Goal: Task Accomplishment & Management: Manage account settings

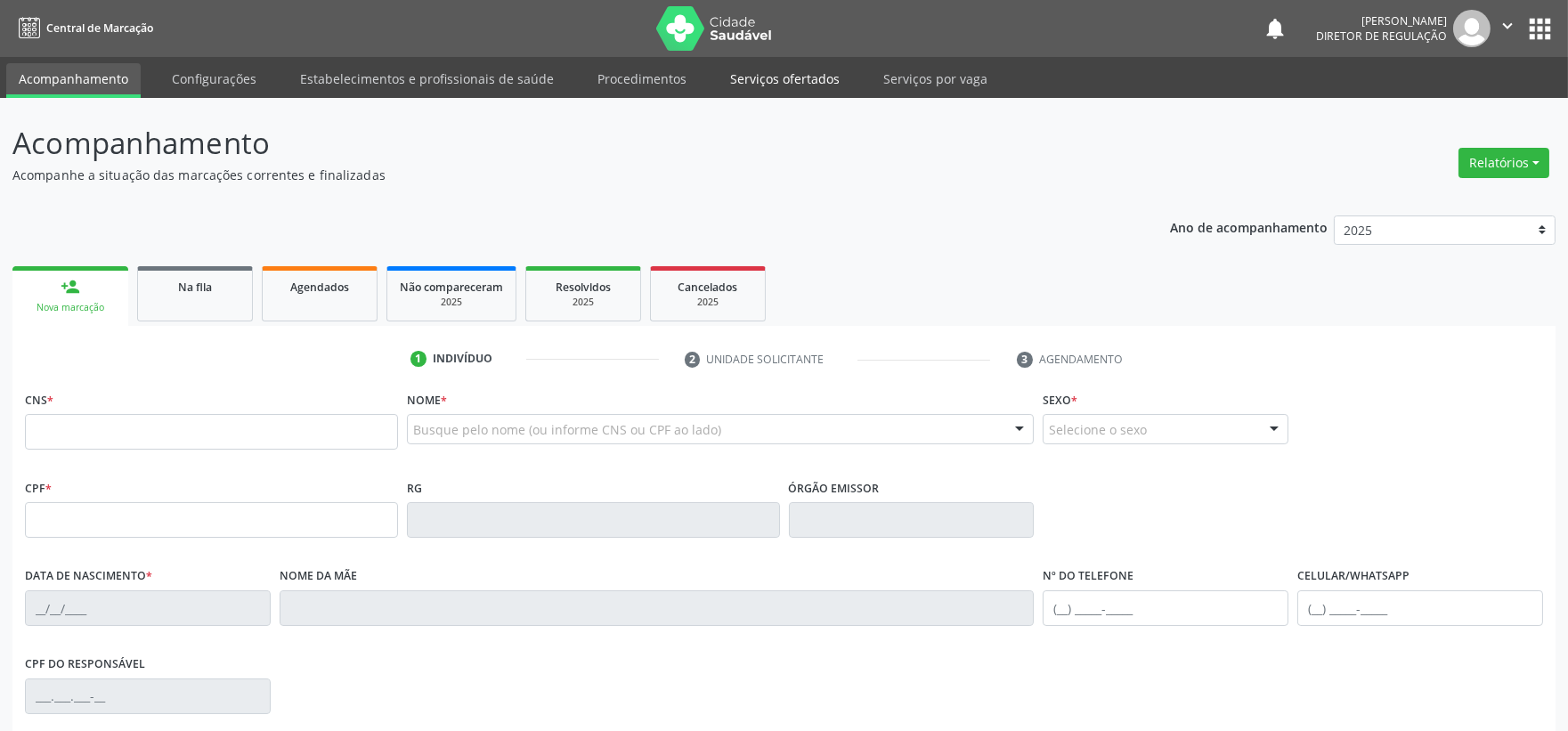
click at [770, 77] on link "Serviços ofertados" at bounding box center [784, 79] width 134 height 32
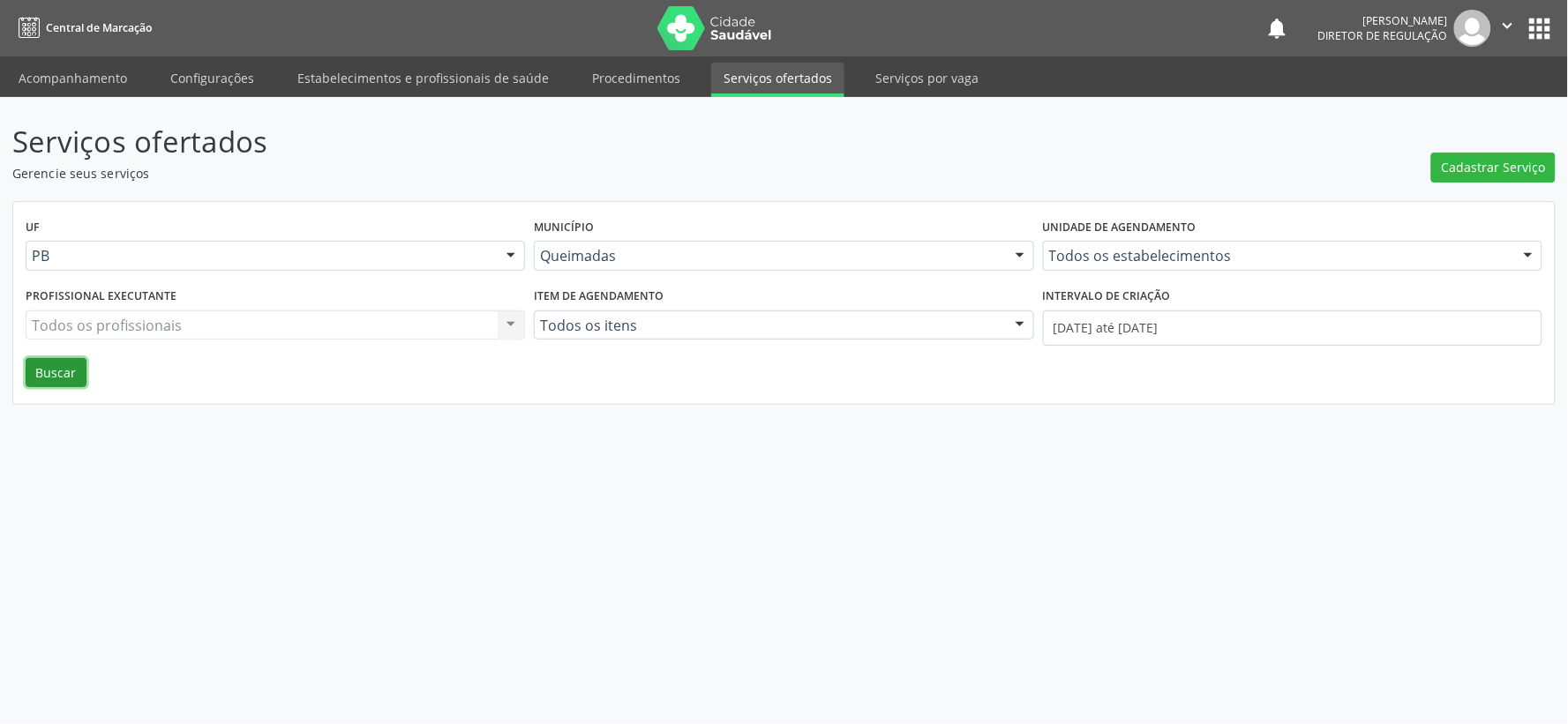
click at [56, 367] on button "Buscar" at bounding box center [56, 373] width 61 height 30
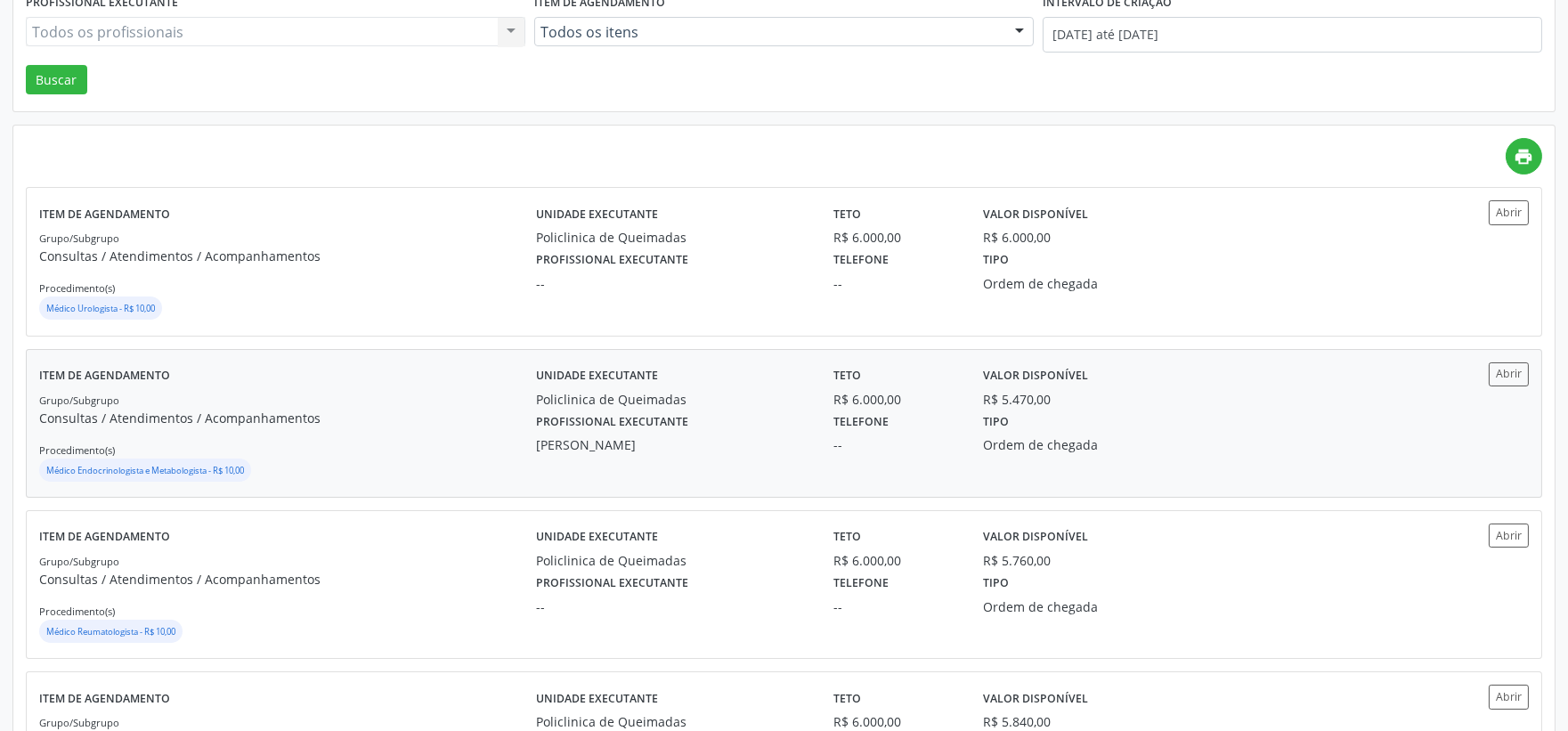
scroll to position [396, 0]
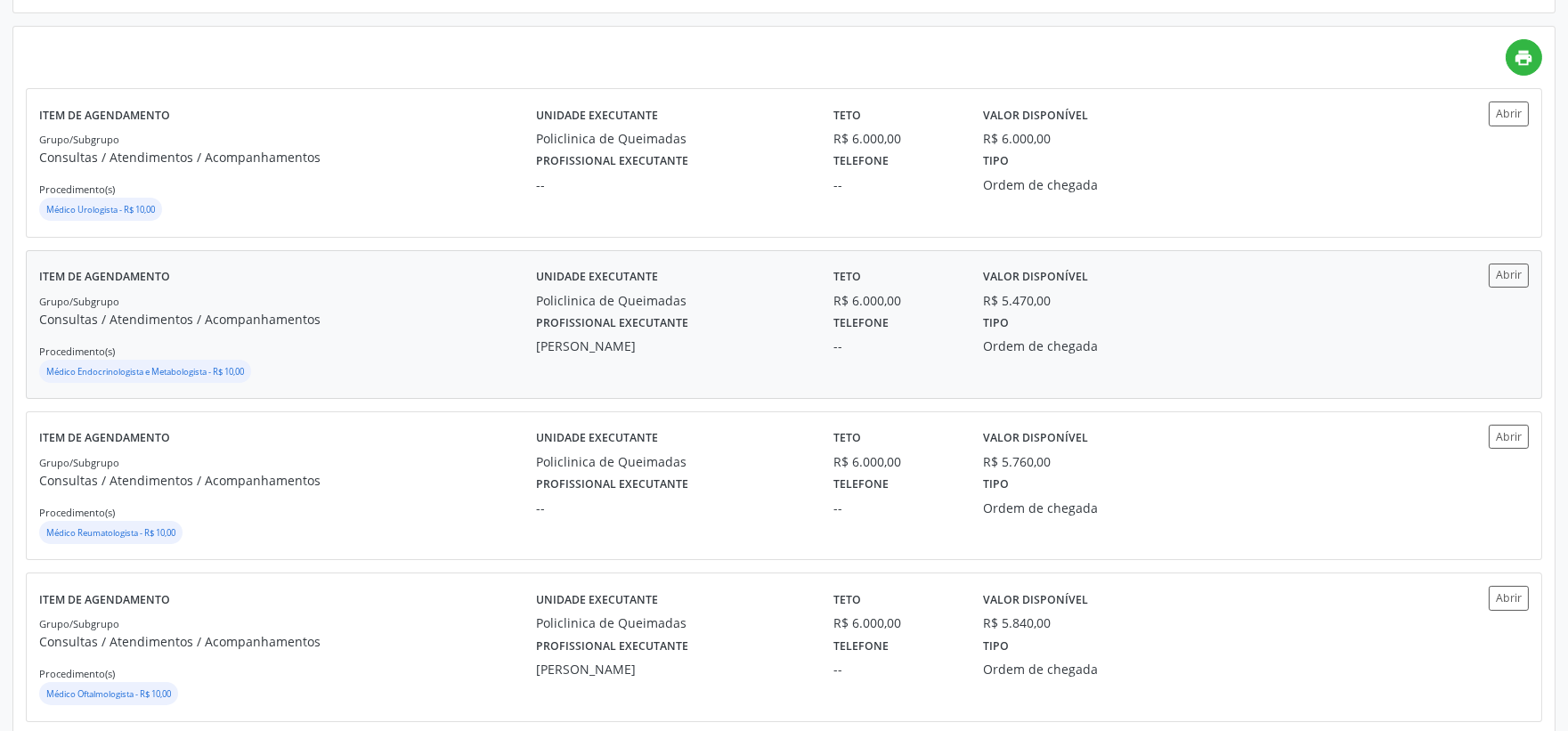
click at [119, 371] on small "Médico Endocrinologista e Metabologista - R$ 10,00" at bounding box center [144, 372] width 197 height 11
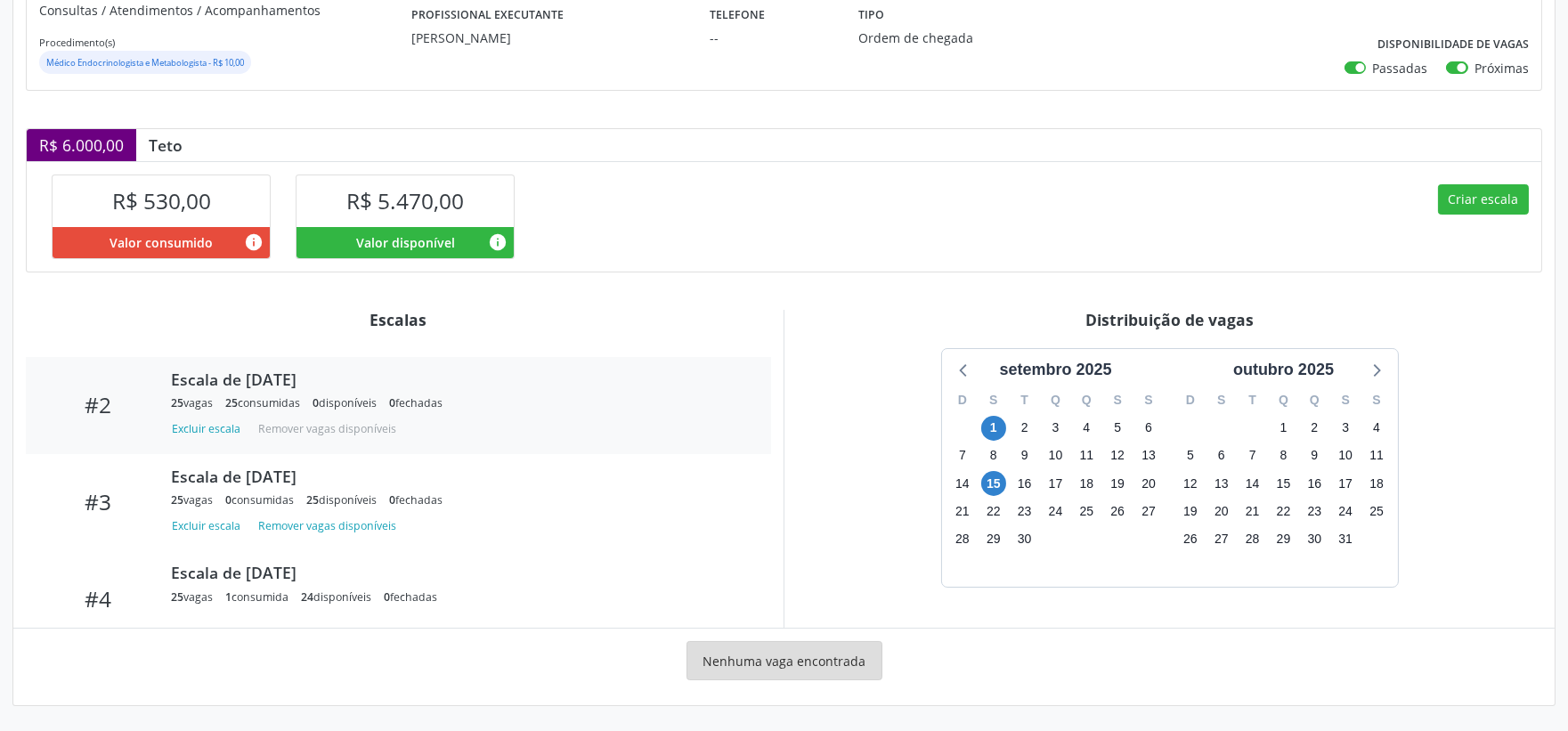
scroll to position [187, 0]
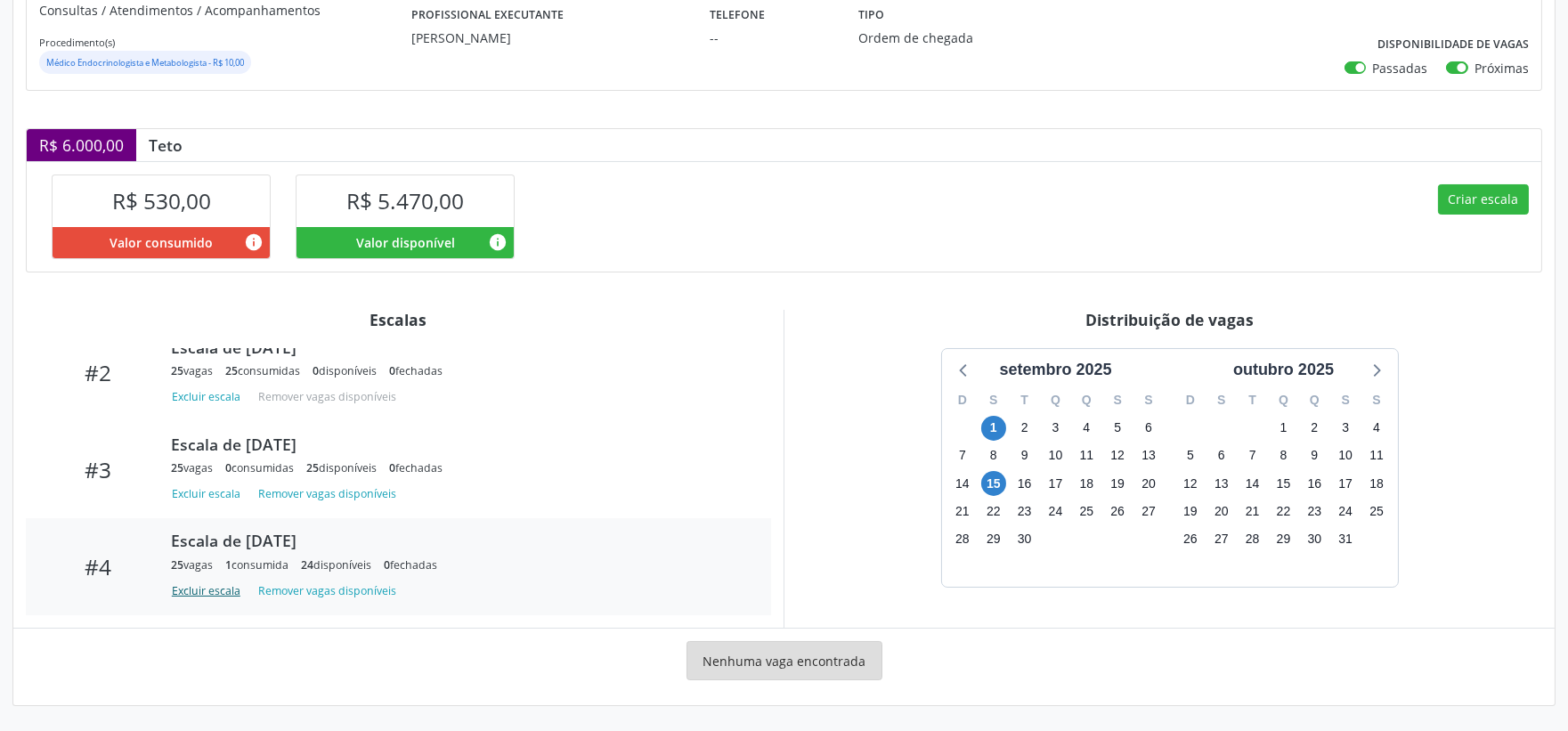
click at [199, 591] on button "Excluir escala" at bounding box center [209, 591] width 77 height 24
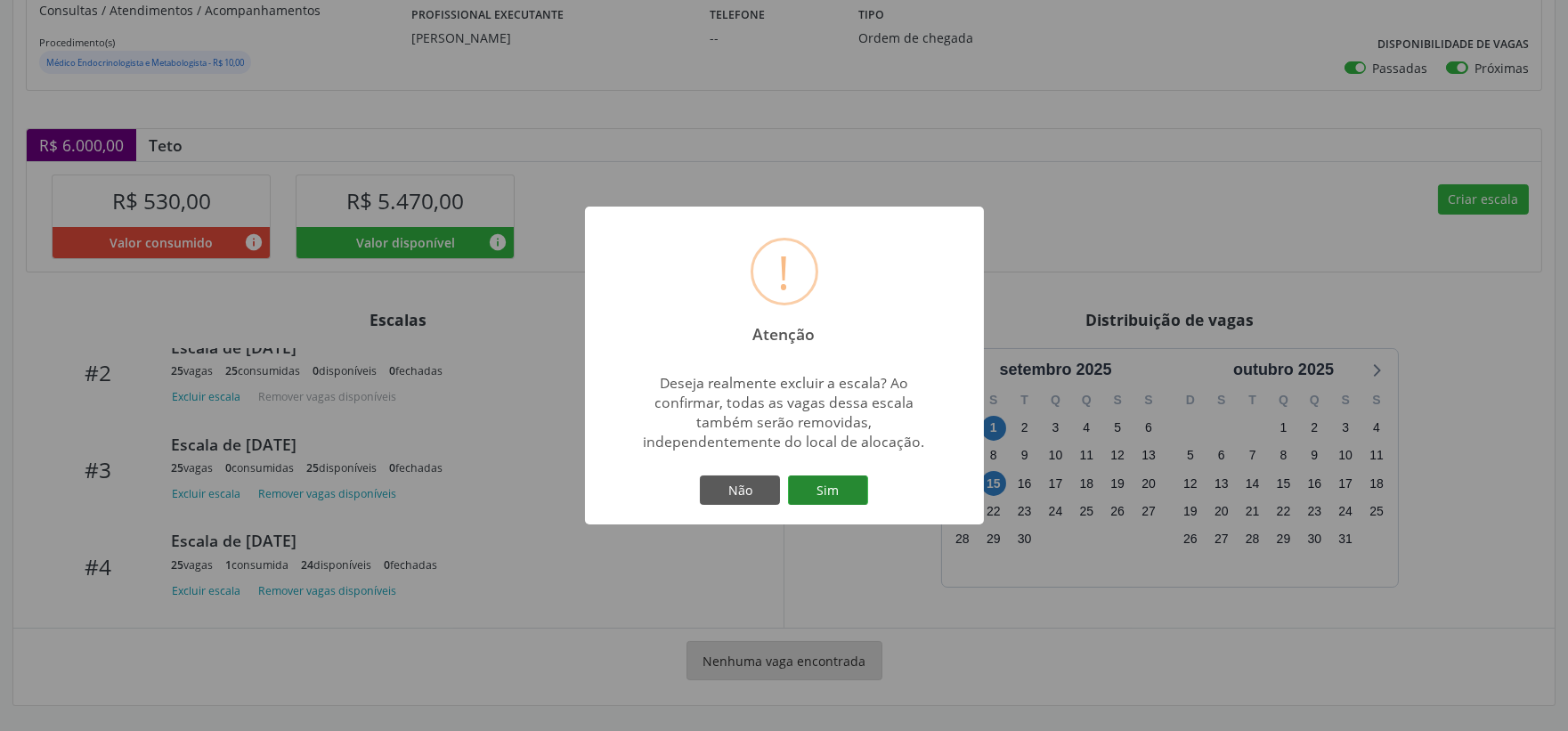
click at [825, 488] on button "Sim" at bounding box center [828, 490] width 81 height 31
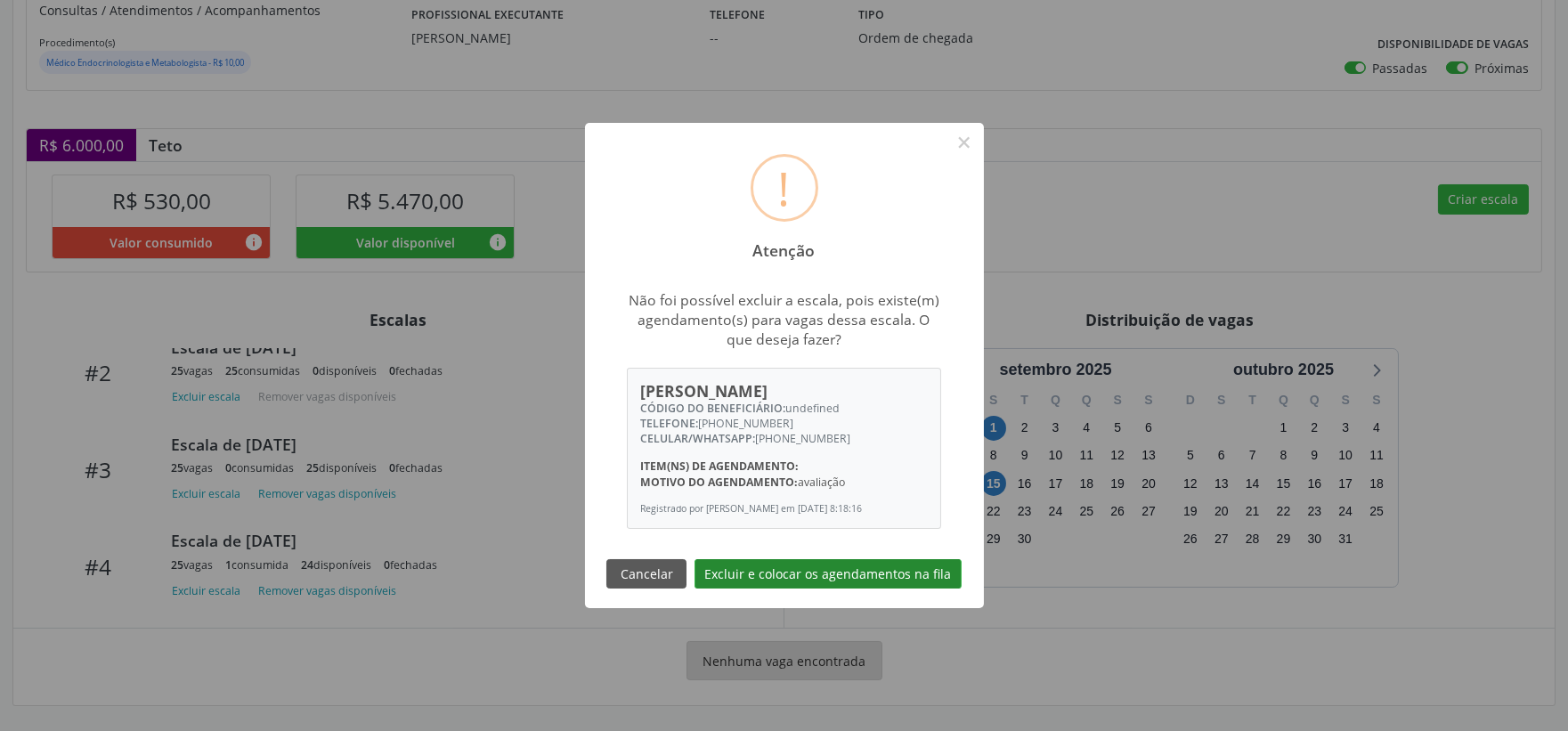
click at [817, 579] on button "Excluir e colocar os agendamentos na fila" at bounding box center [828, 574] width 267 height 31
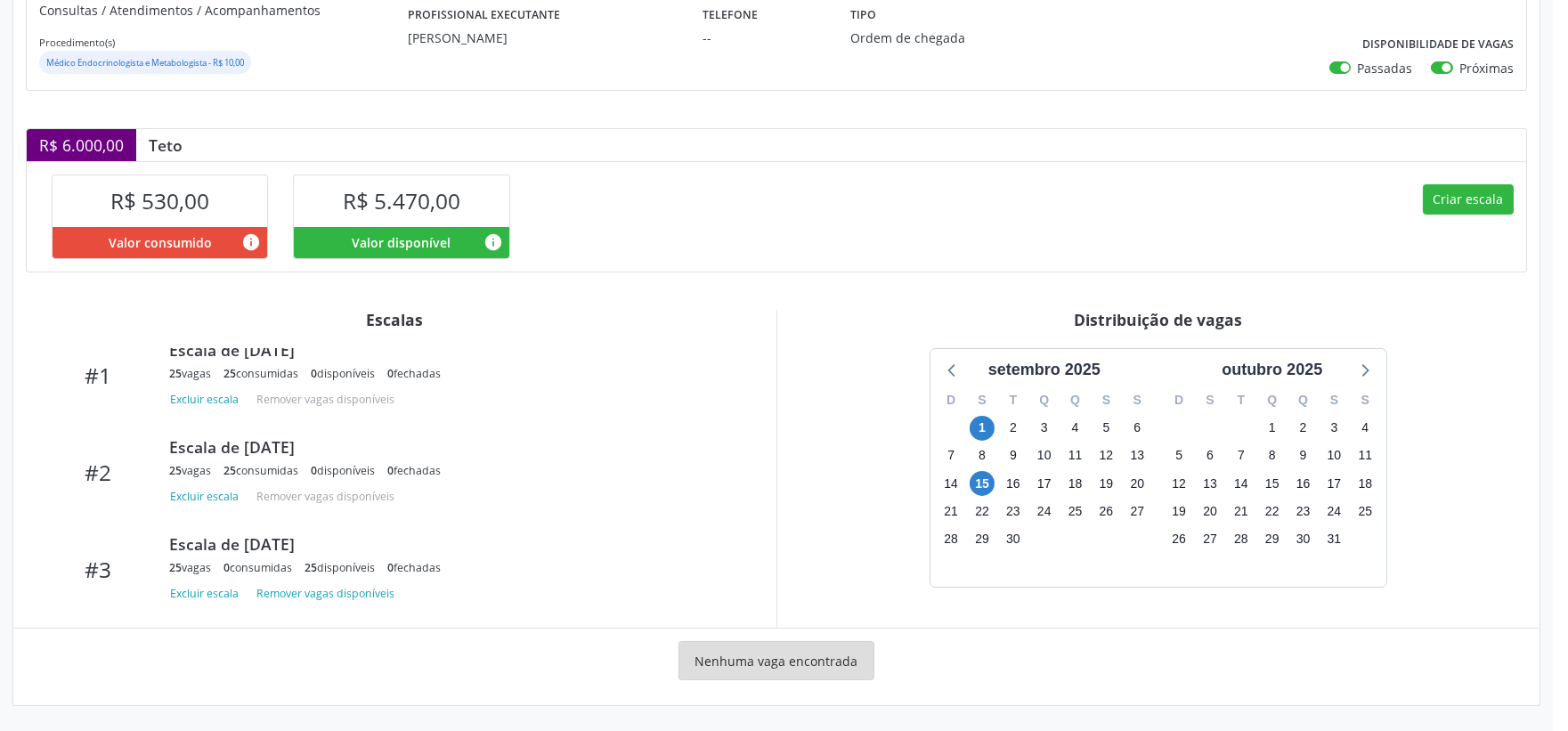
scroll to position [90, 0]
click at [1462, 195] on button "Criar escala" at bounding box center [1468, 199] width 91 height 31
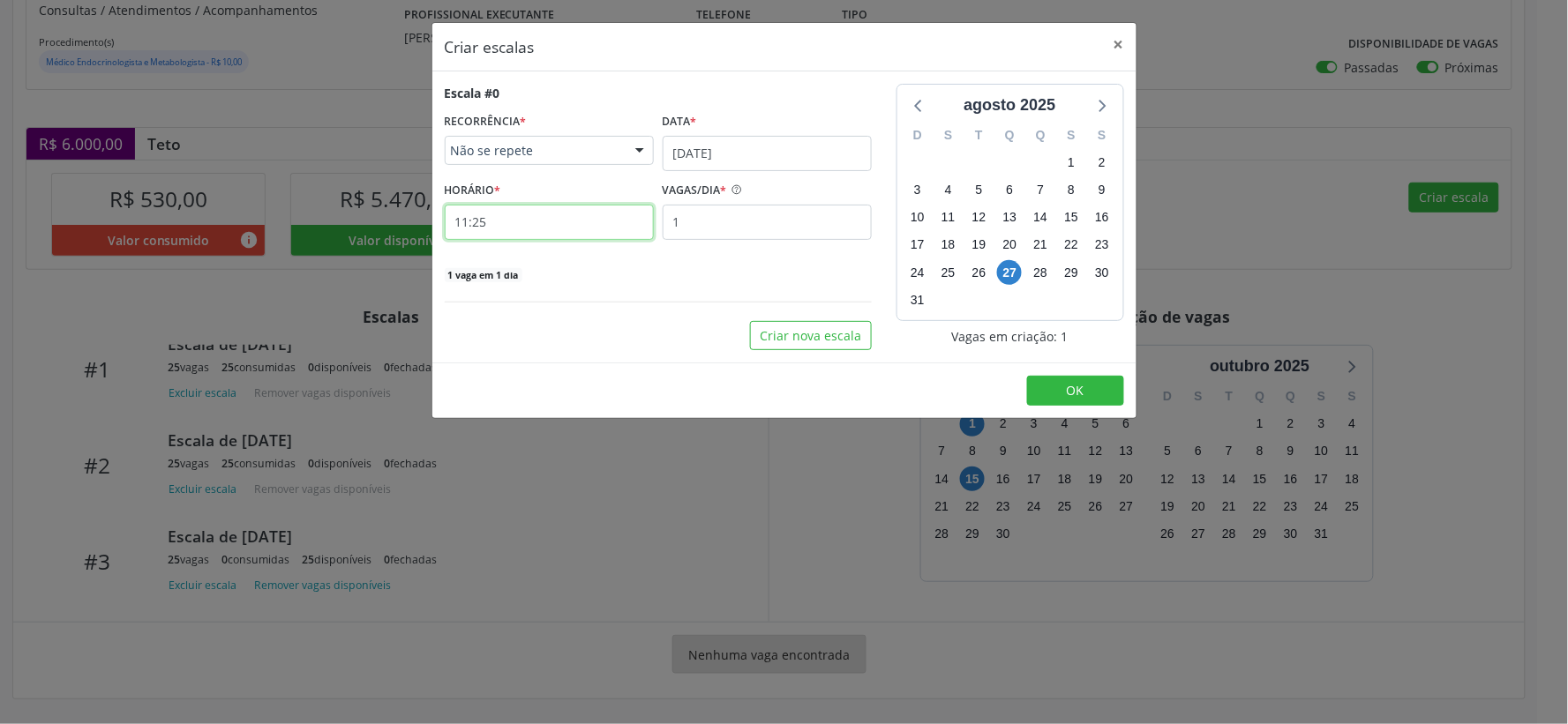
click at [538, 224] on input "11:25" at bounding box center [550, 222] width 209 height 35
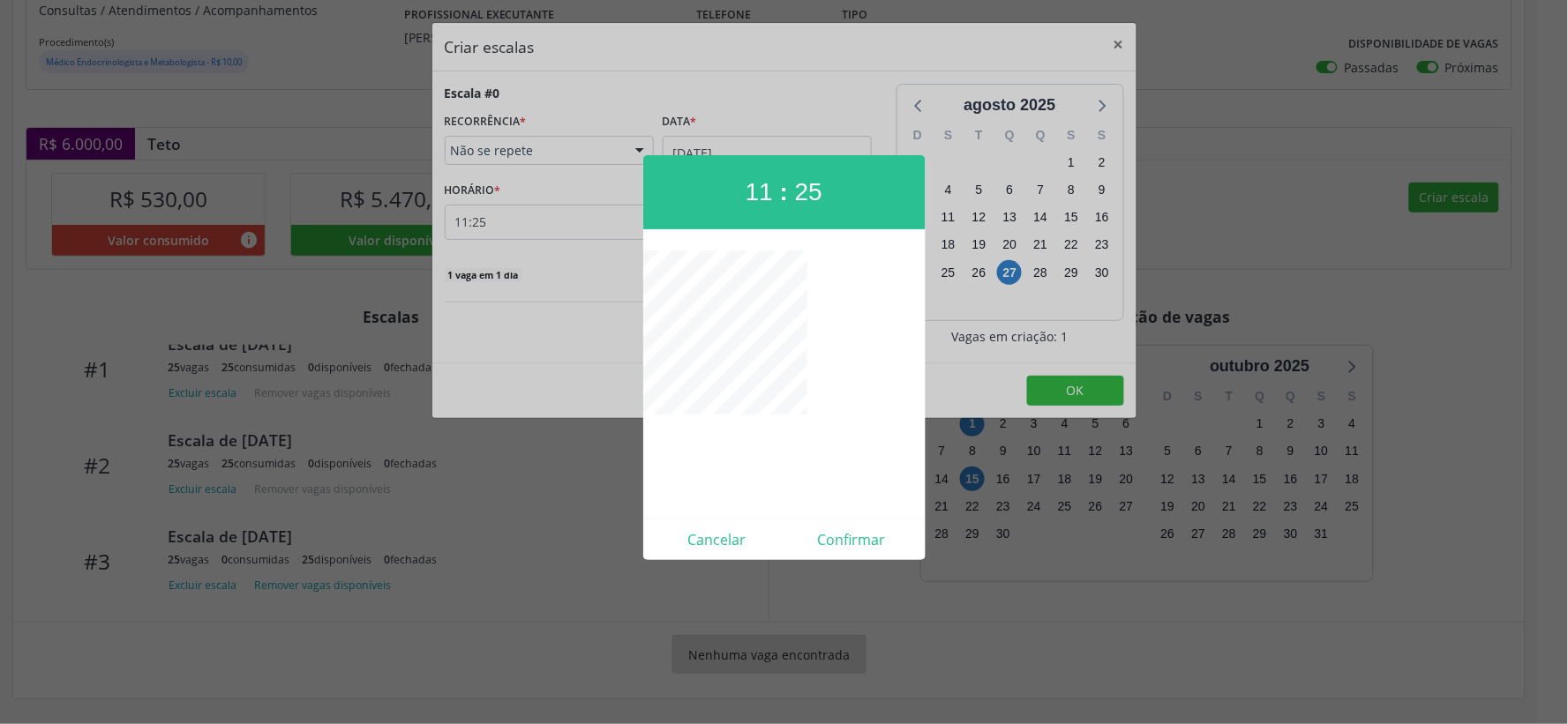
click at [902, 605] on div at bounding box center [784, 362] width 1568 height 724
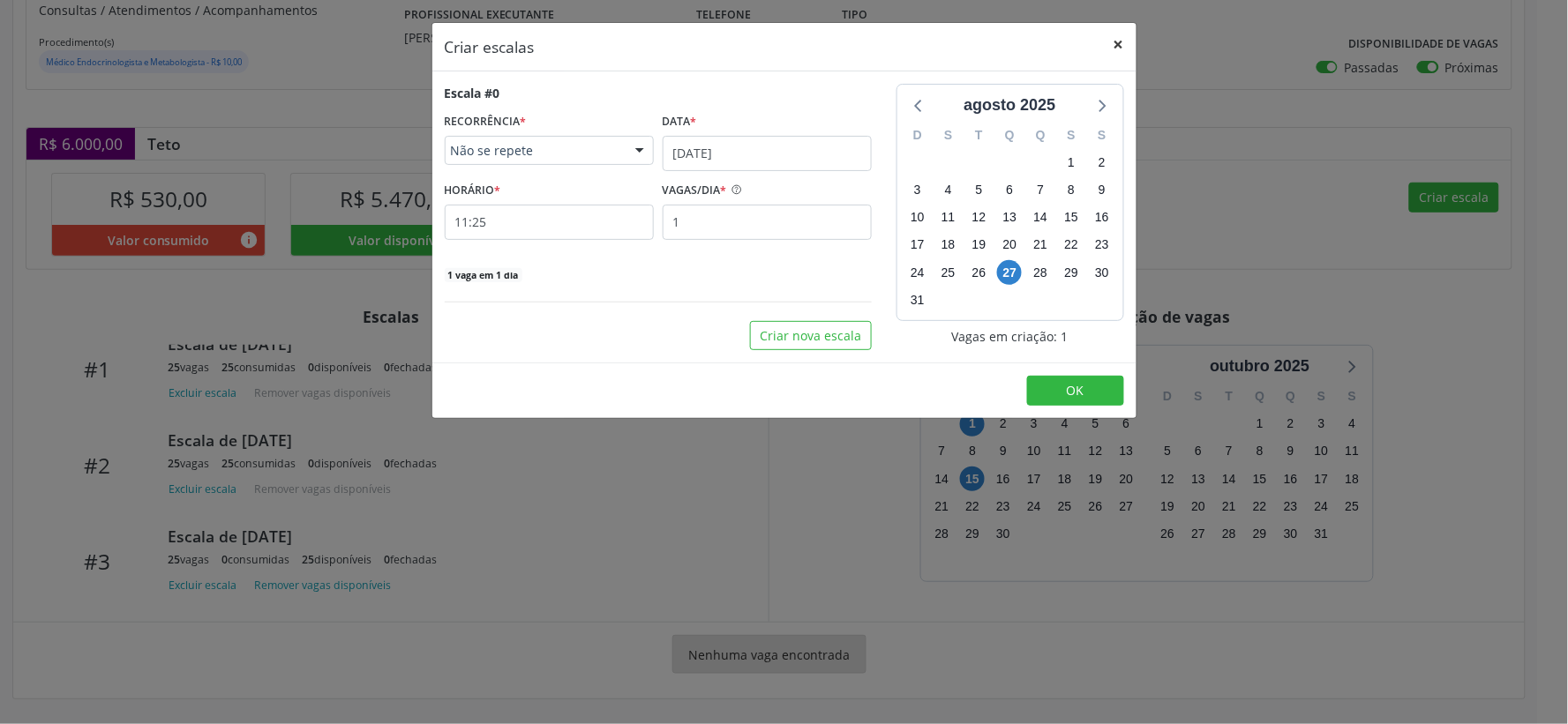
click at [1117, 38] on button "×" at bounding box center [1119, 44] width 35 height 43
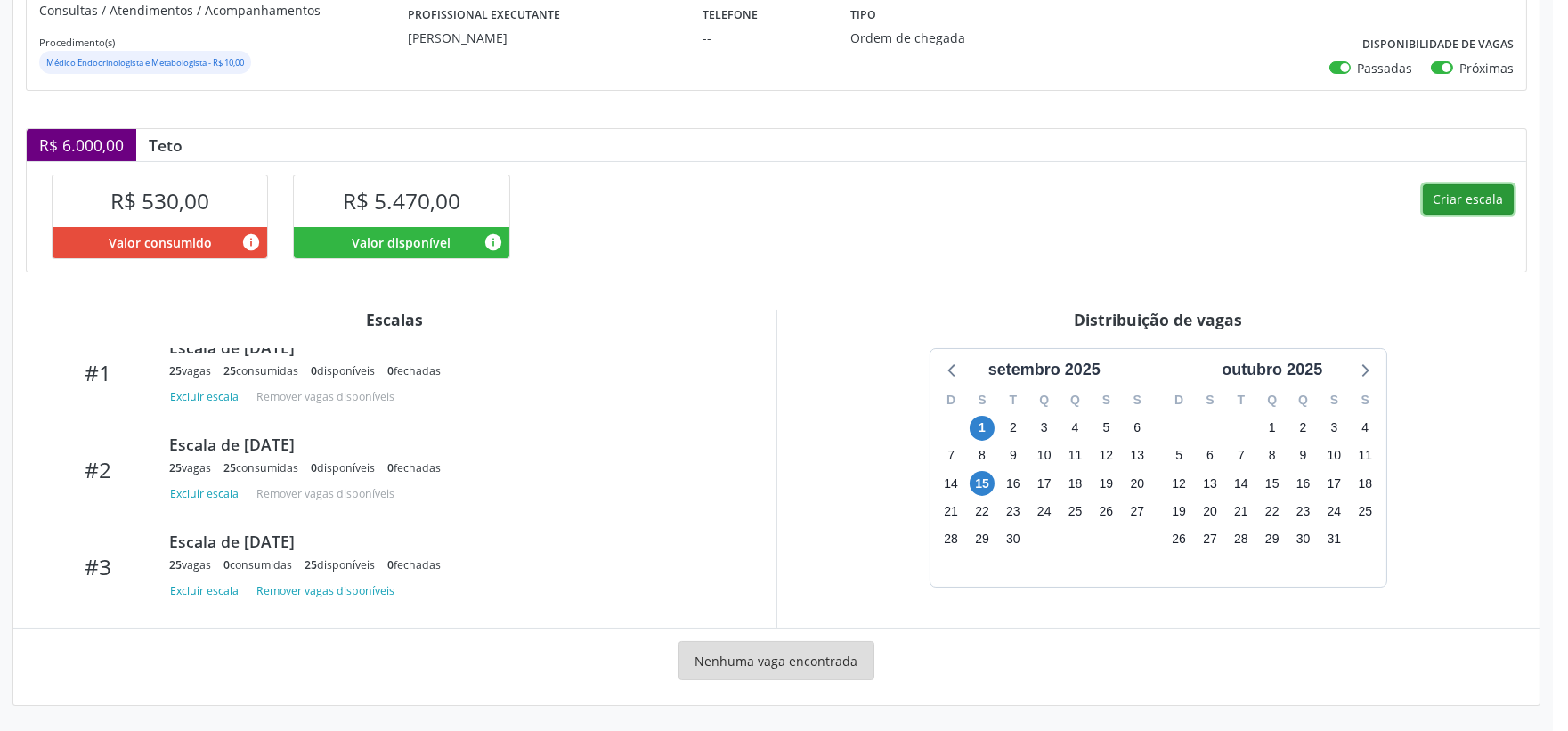
click at [1486, 195] on button "Criar escala" at bounding box center [1468, 199] width 91 height 31
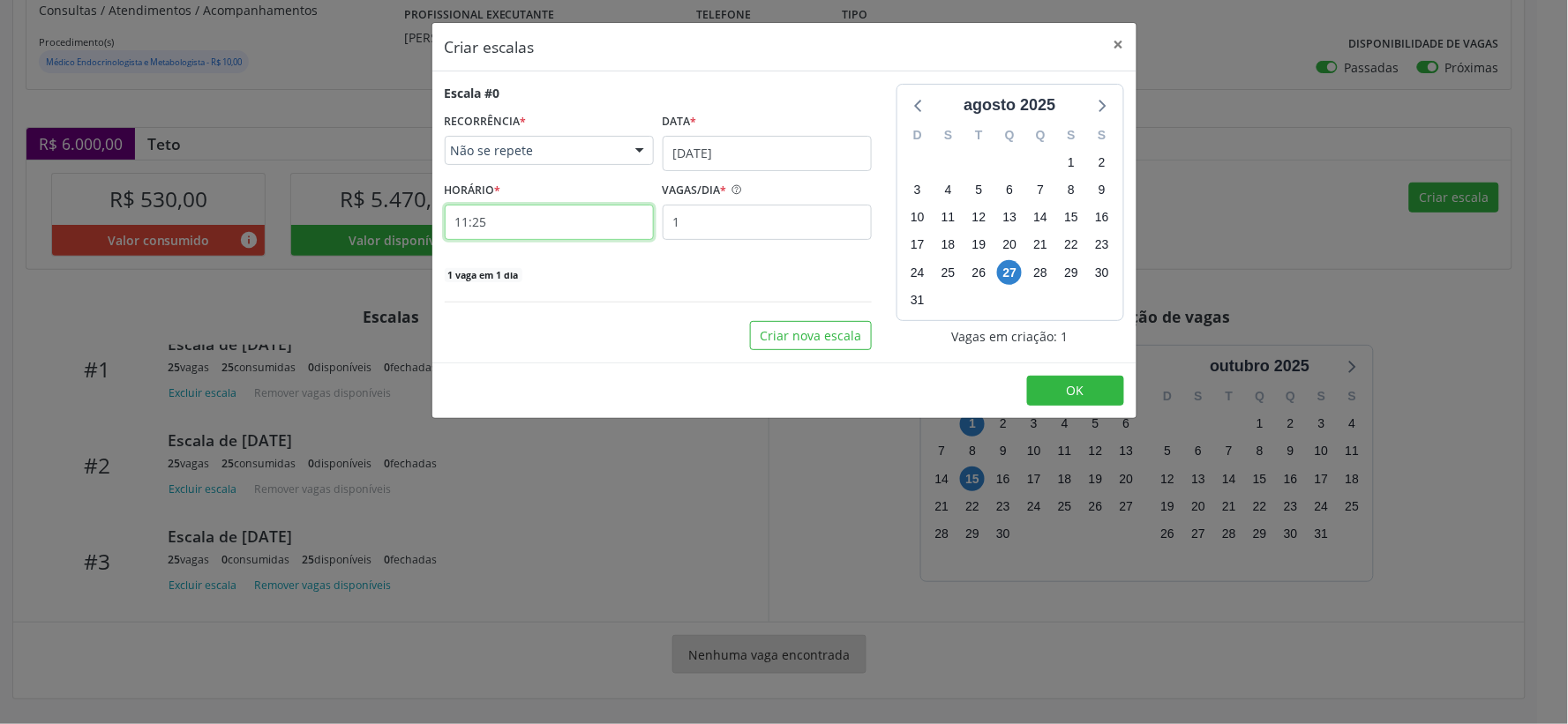
click at [532, 224] on input "11:25" at bounding box center [550, 222] width 209 height 35
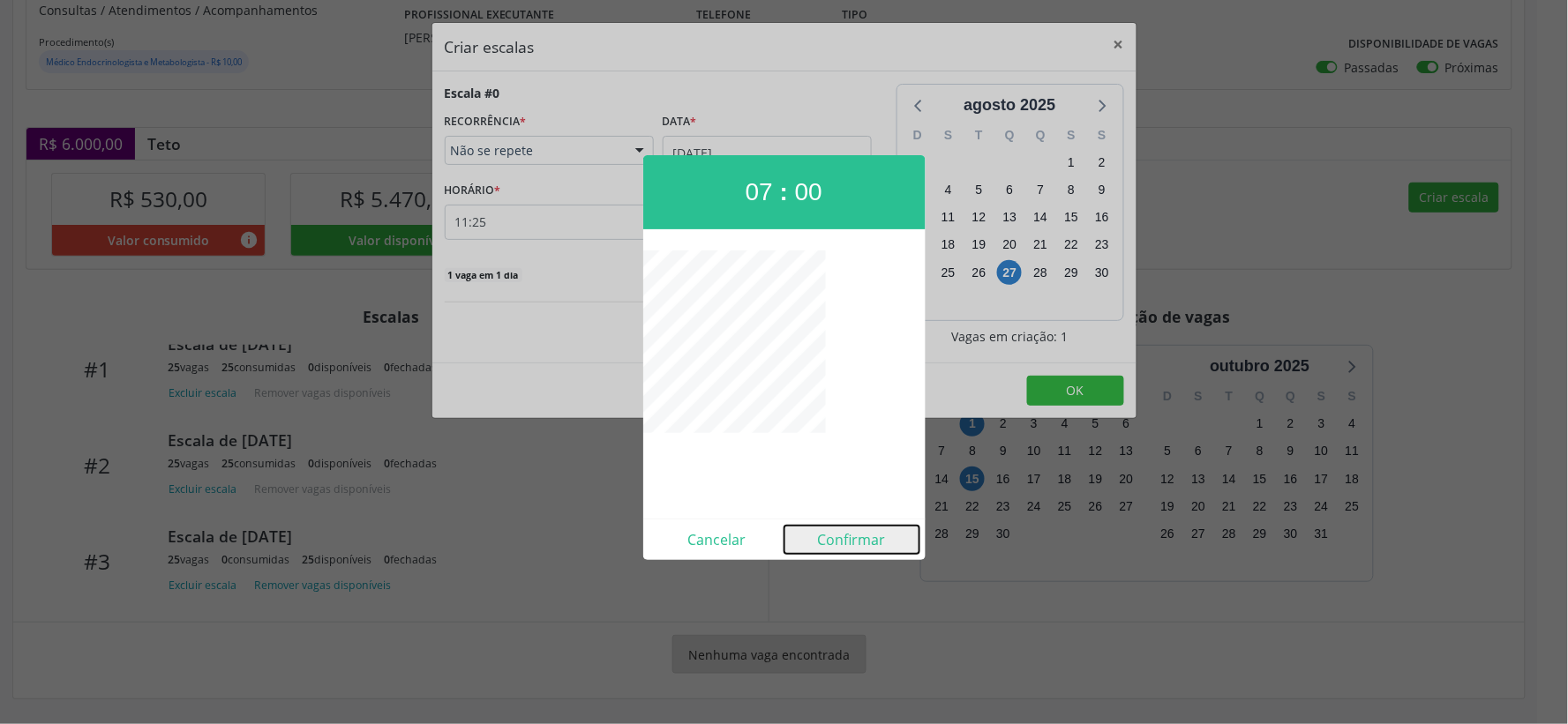
click at [854, 540] on button "Confirmar" at bounding box center [852, 540] width 135 height 28
type input "07:00"
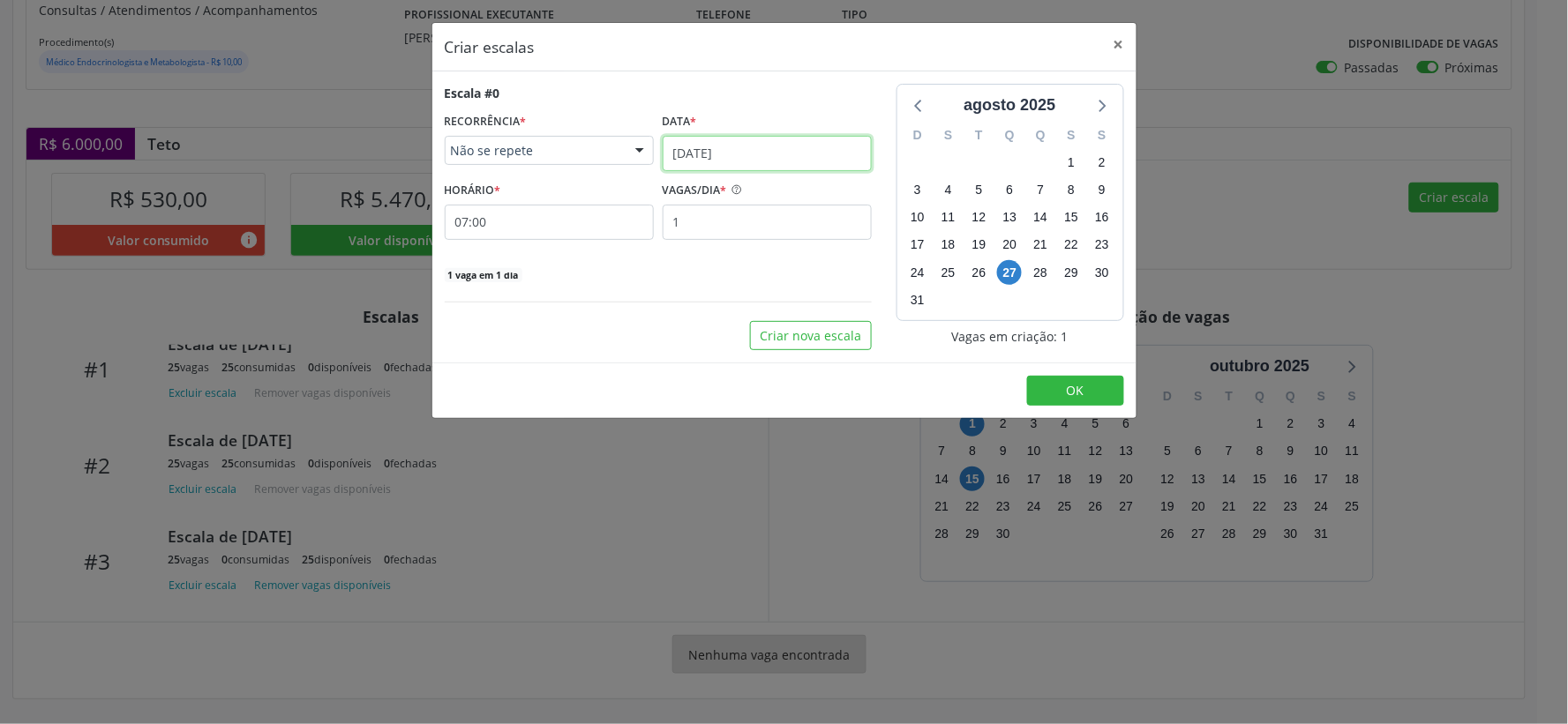
click at [826, 149] on input "27/08/2025" at bounding box center [767, 153] width 209 height 35
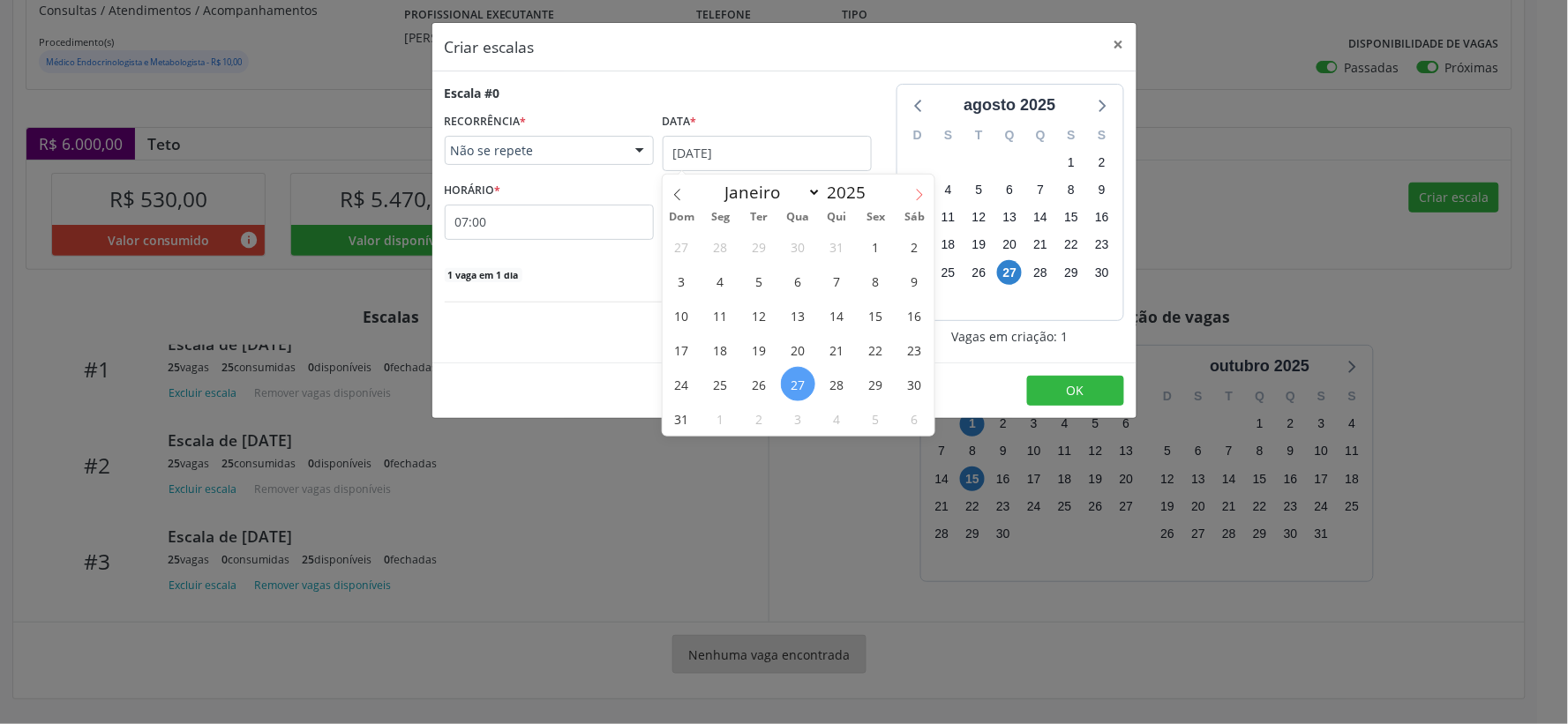
click at [919, 197] on icon at bounding box center [919, 195] width 12 height 12
select select "8"
click at [918, 318] on span "20" at bounding box center [914, 315] width 34 height 34
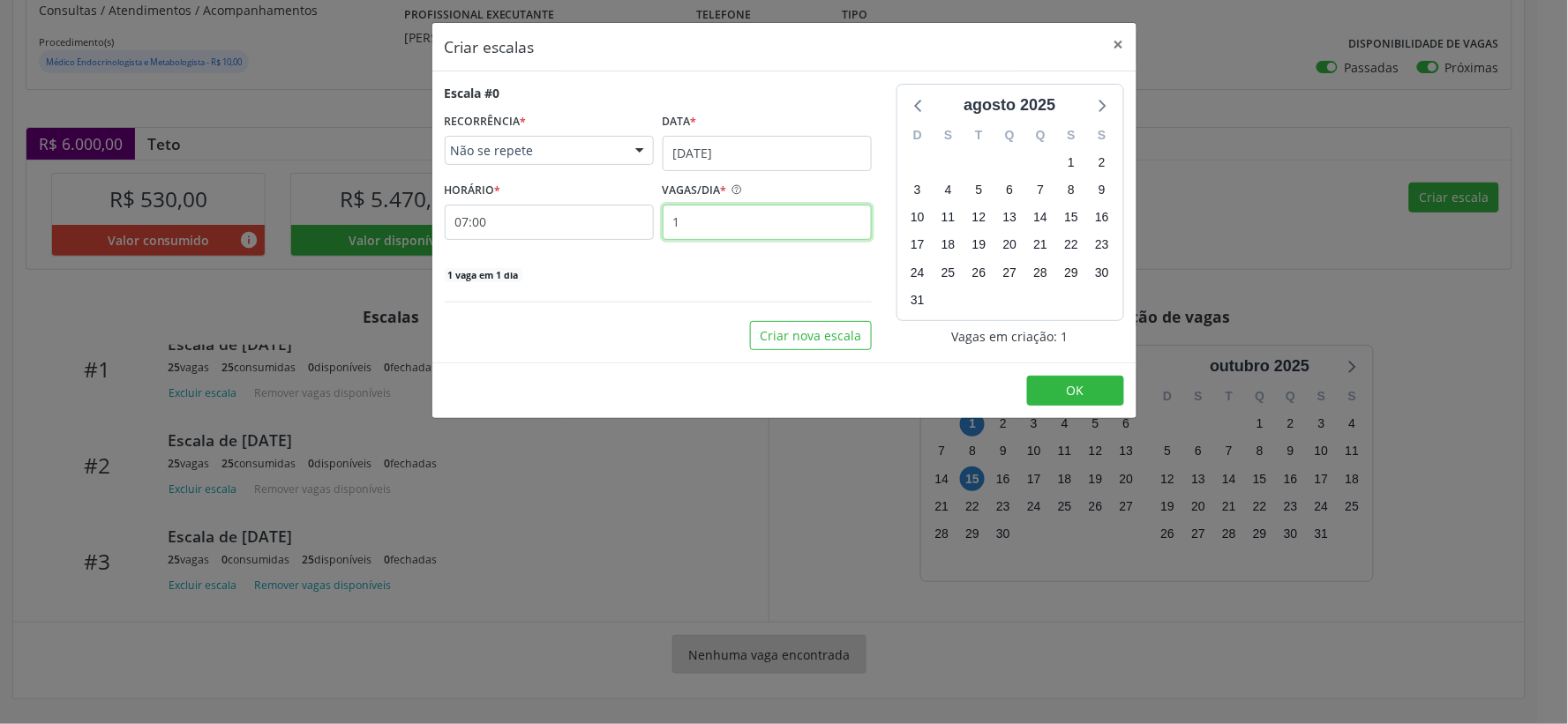
click at [707, 223] on input "1" at bounding box center [767, 222] width 209 height 35
type input "25"
click at [1077, 390] on span "OK" at bounding box center [1075, 390] width 17 height 17
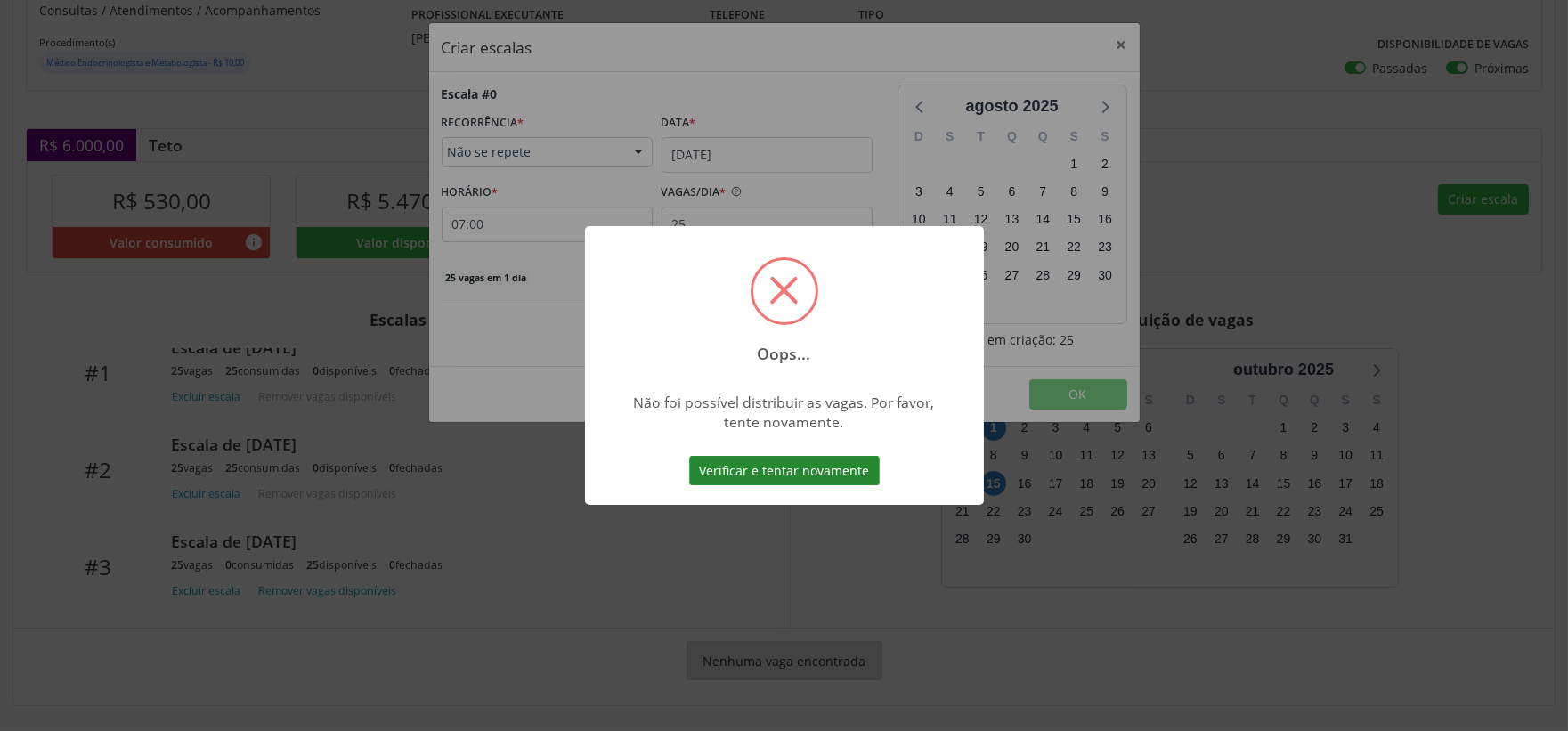
click at [839, 466] on button "Verificar e tentar novamente" at bounding box center [784, 471] width 191 height 31
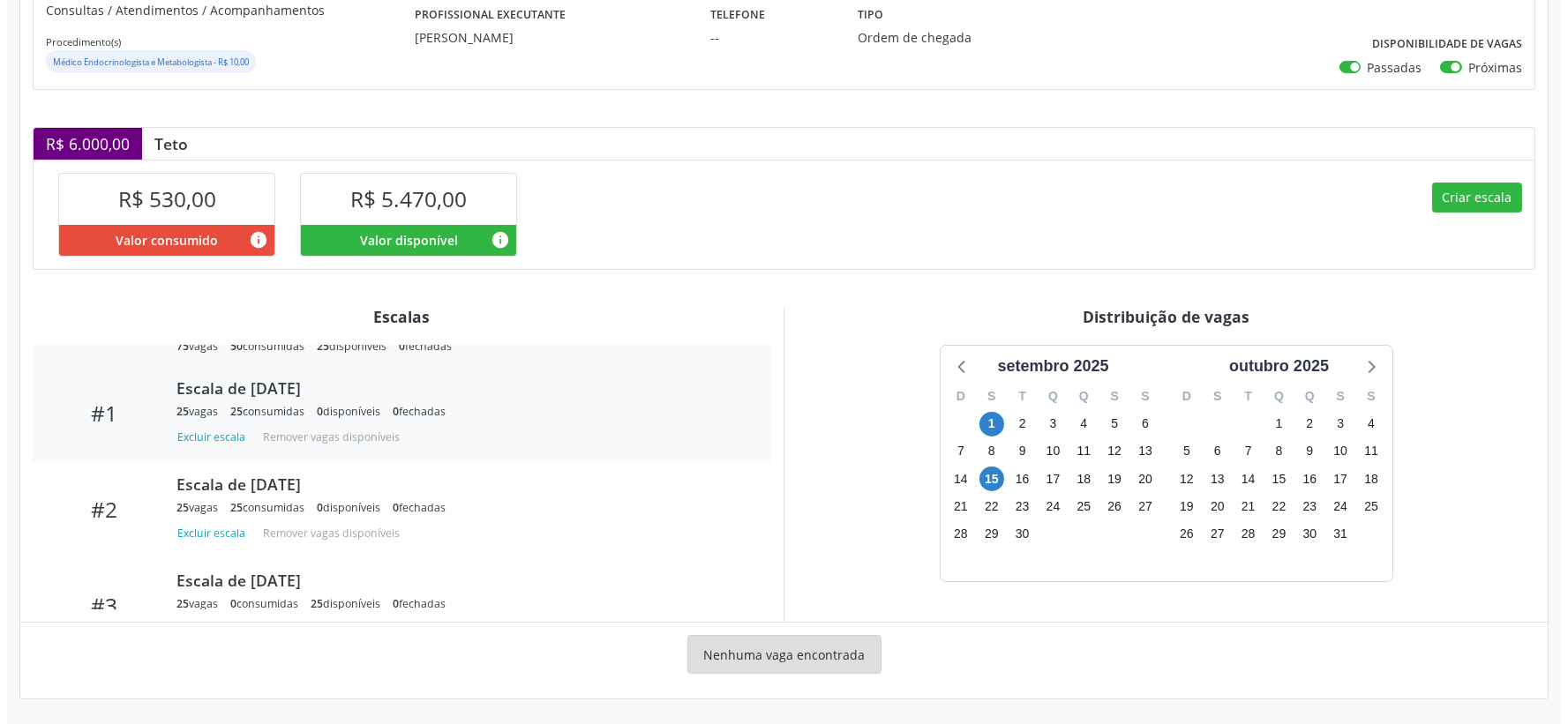
scroll to position [89, 0]
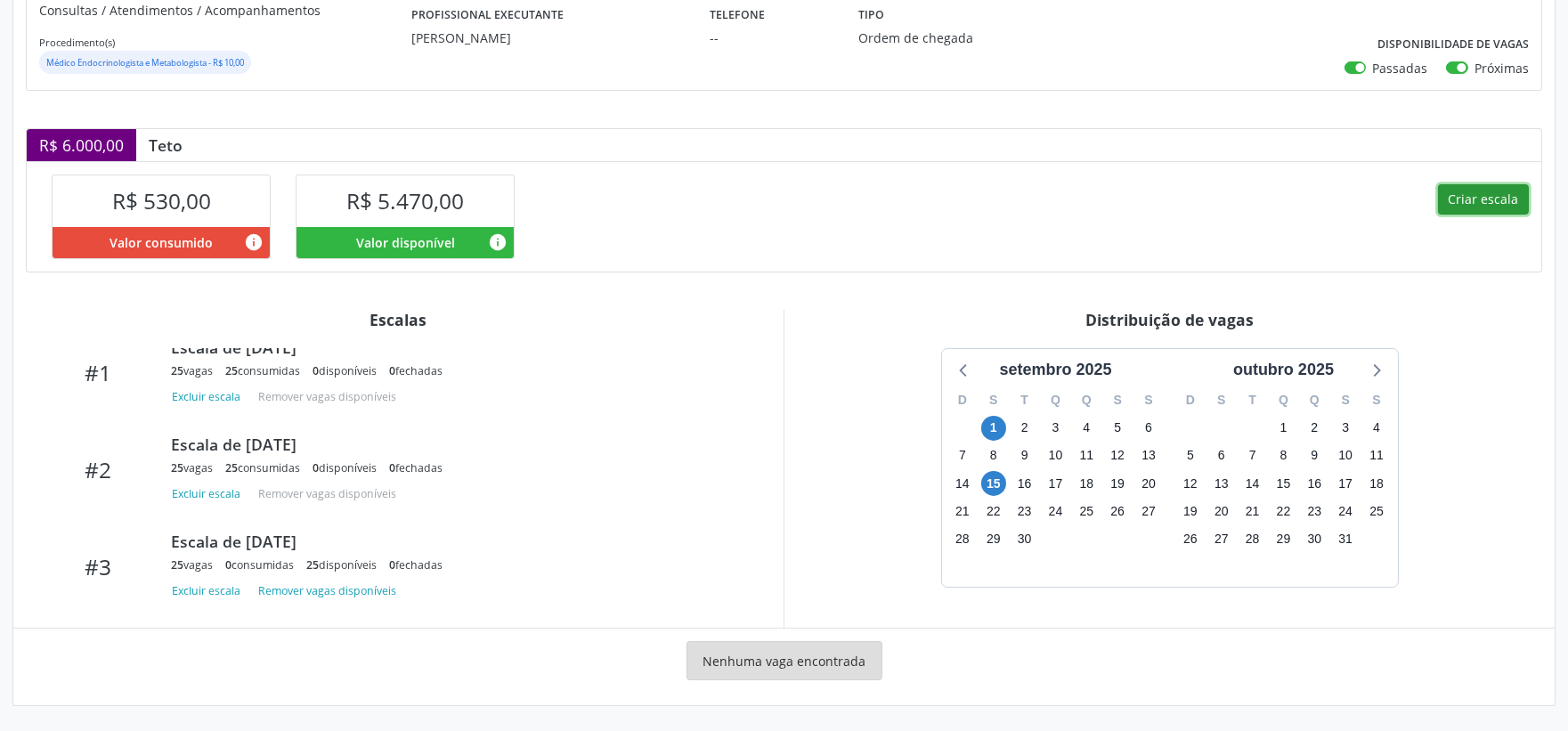
click at [1479, 193] on button "Criar escala" at bounding box center [1484, 199] width 91 height 31
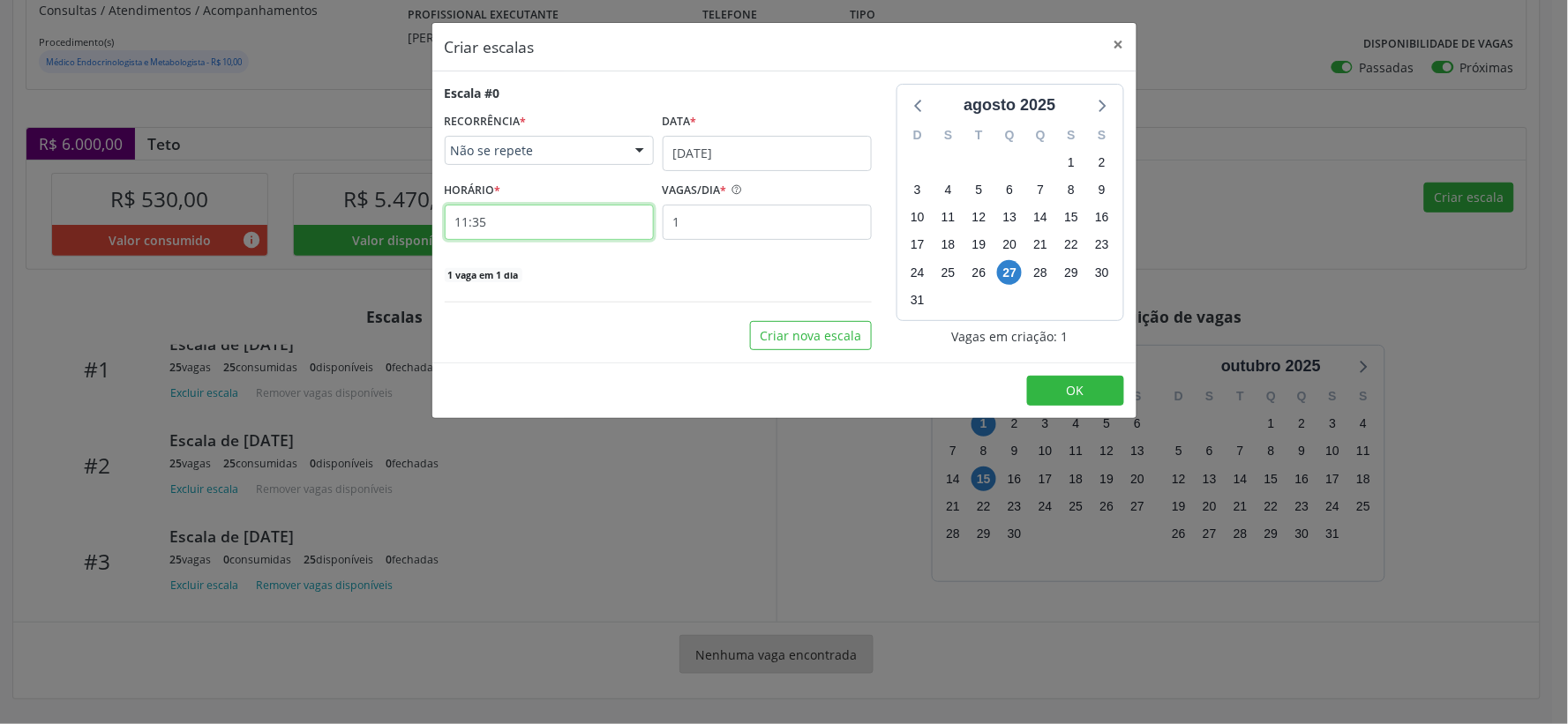
click at [510, 209] on input "11:35" at bounding box center [550, 222] width 209 height 35
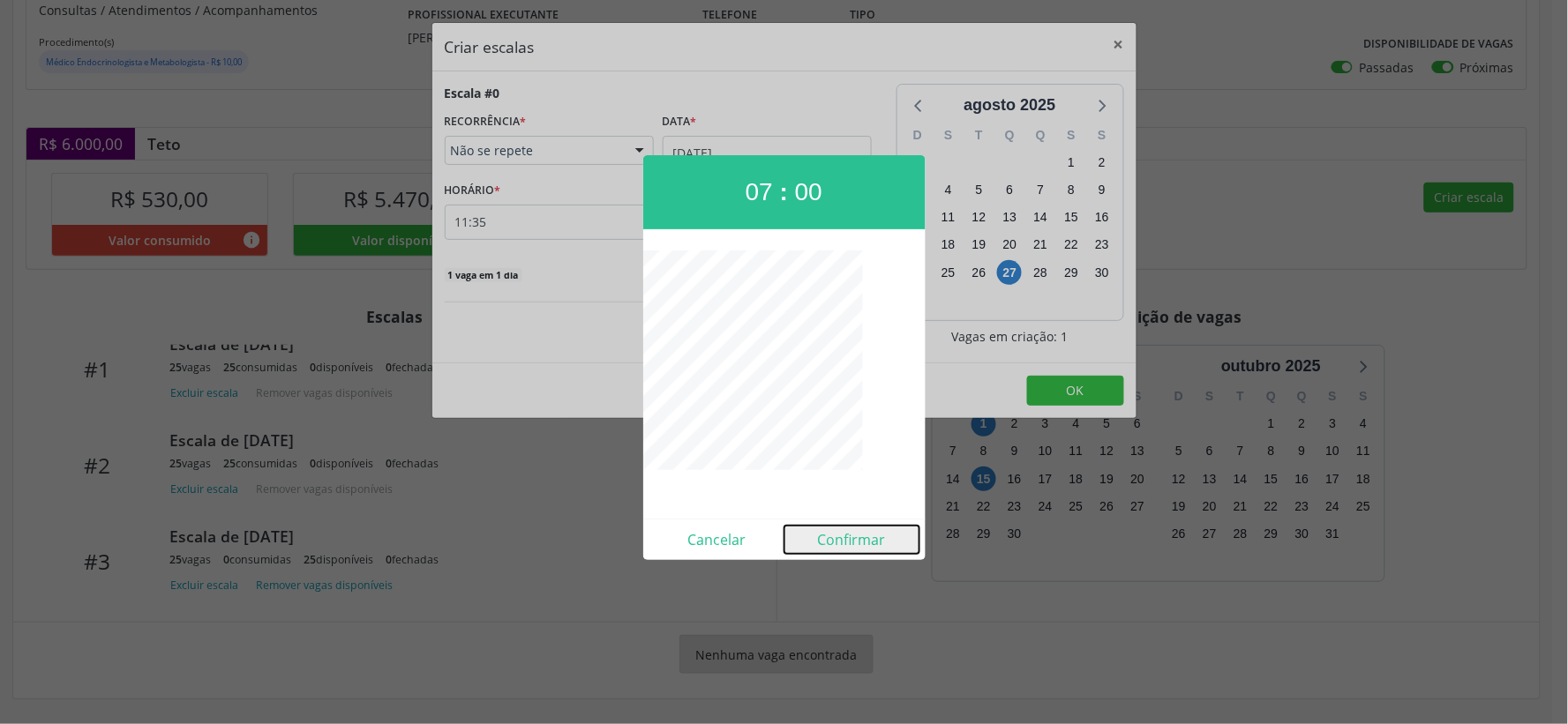
click at [871, 539] on button "Confirmar" at bounding box center [852, 540] width 135 height 28
type input "07:00"
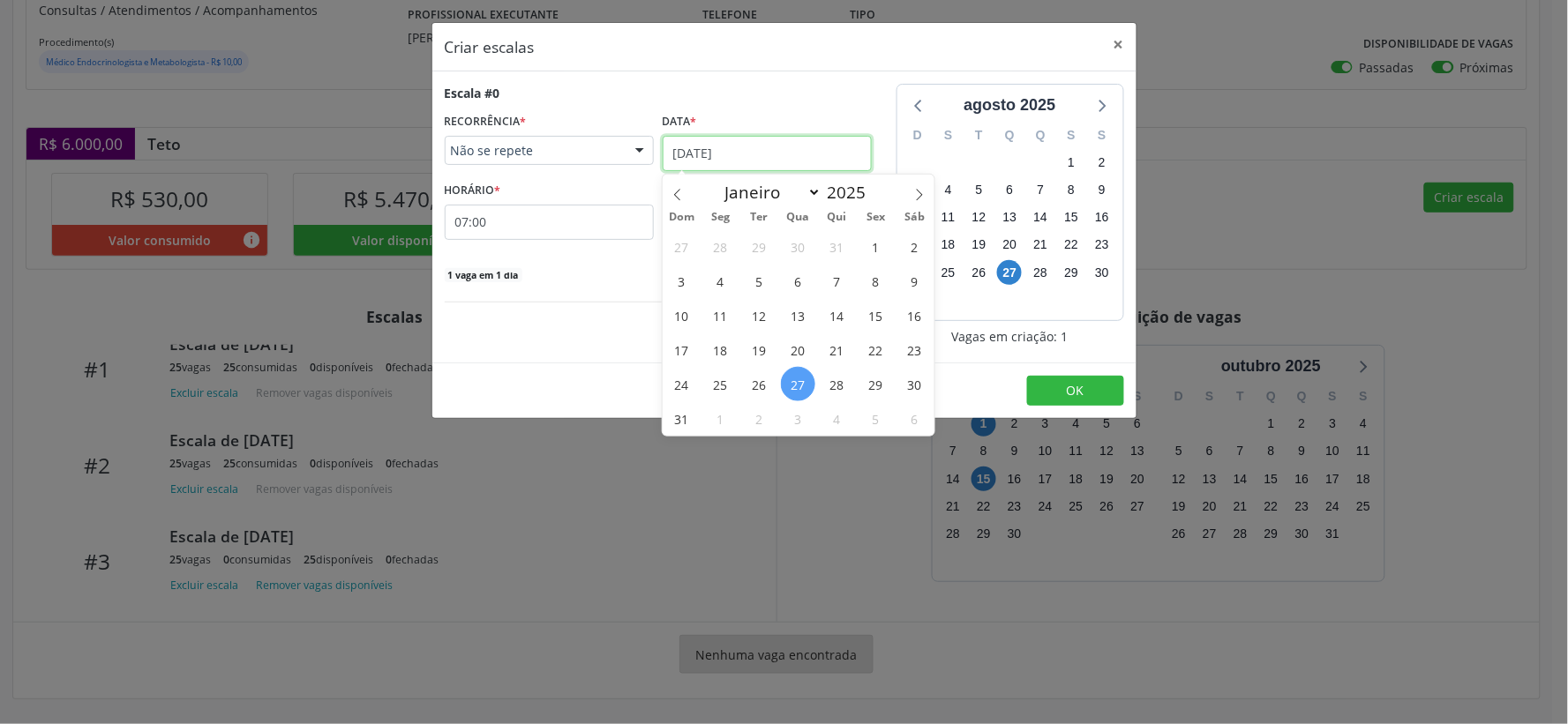
click at [819, 152] on input "27/08/2025" at bounding box center [767, 153] width 209 height 35
click at [923, 193] on icon at bounding box center [919, 195] width 12 height 12
select select "8"
click at [906, 316] on span "20" at bounding box center [914, 315] width 34 height 34
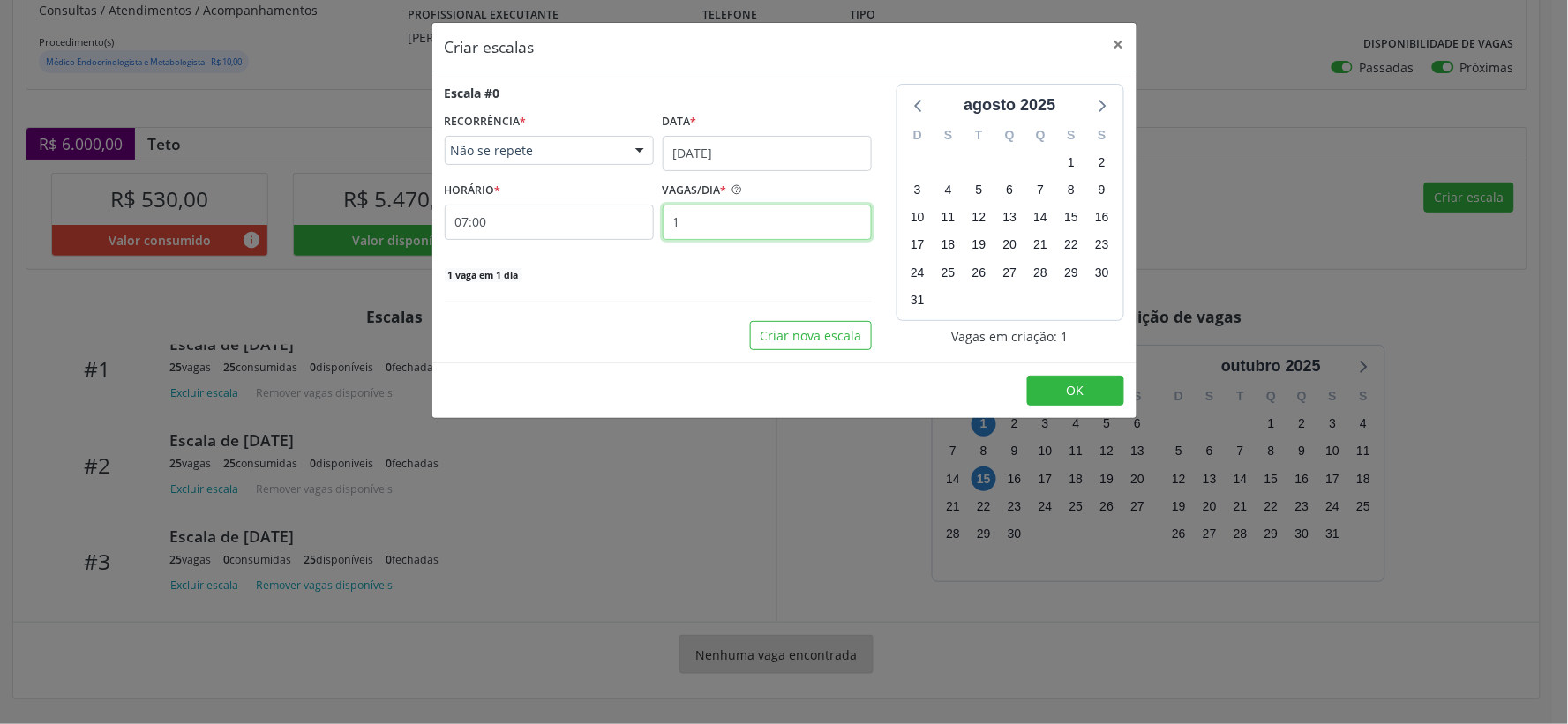
click at [736, 217] on input "1" at bounding box center [767, 222] width 209 height 35
type input "25"
click at [1072, 394] on span "OK" at bounding box center [1075, 390] width 17 height 17
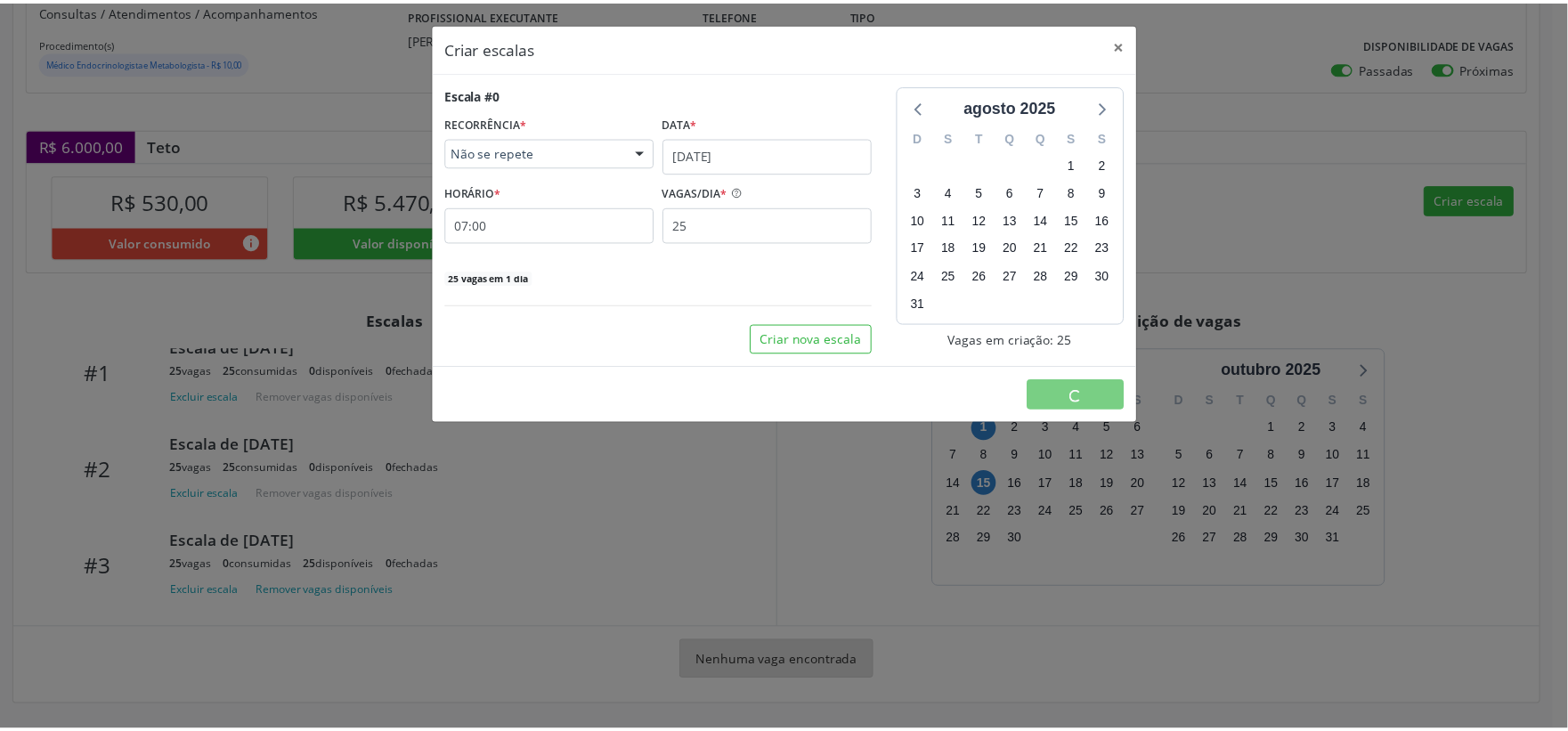
scroll to position [0, 0]
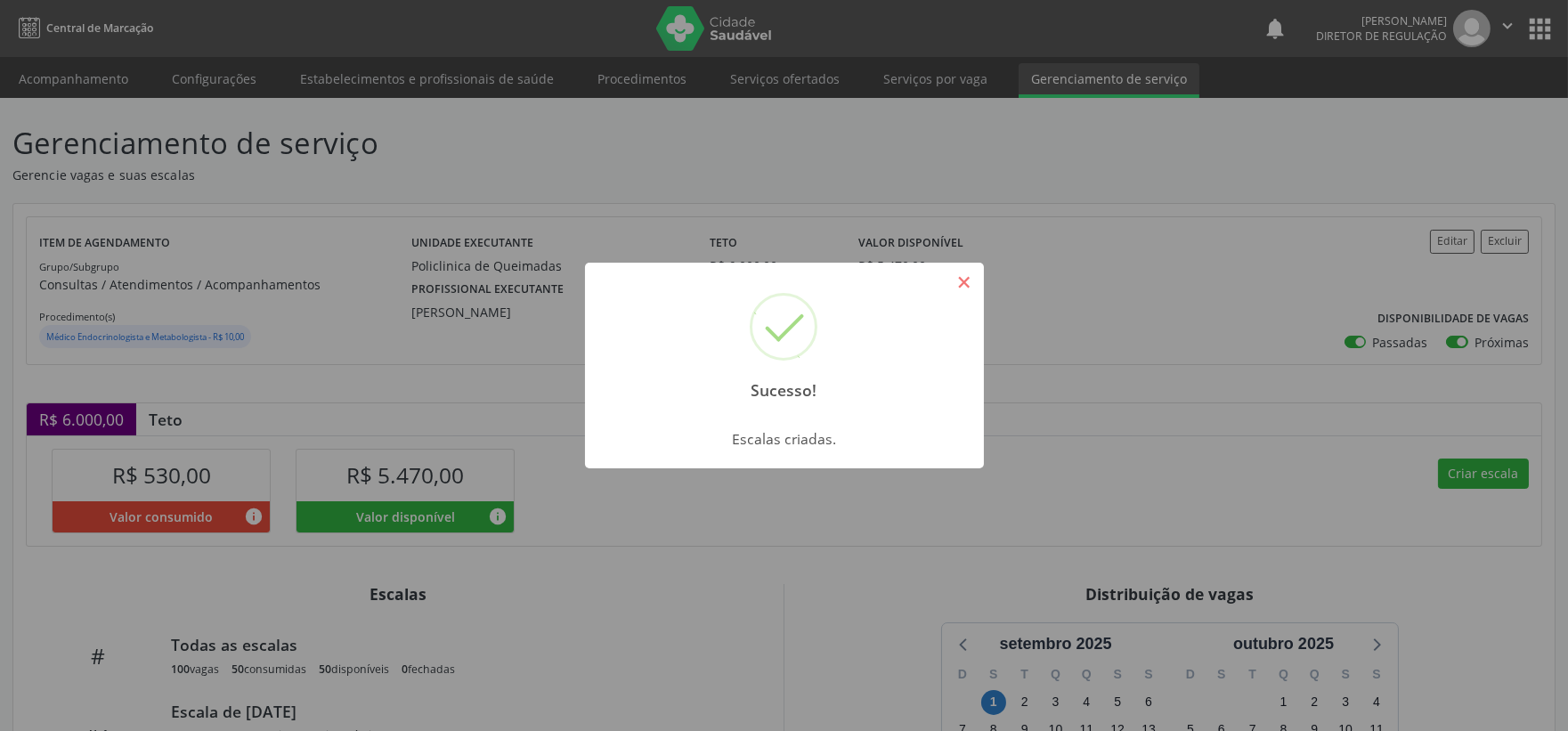
click at [960, 283] on button "×" at bounding box center [964, 282] width 31 height 31
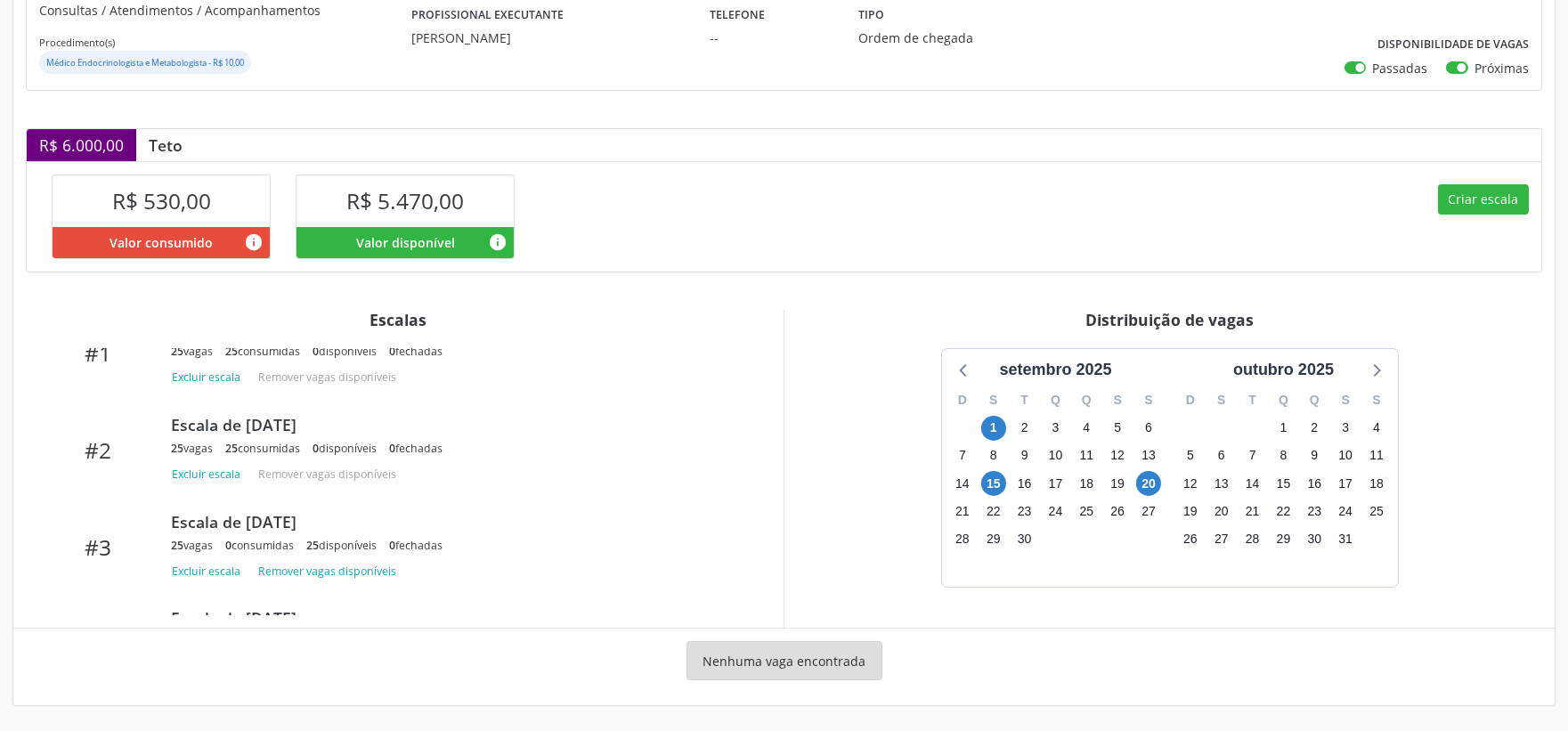
scroll to position [187, 0]
